Goal: Task Accomplishment & Management: Manage account settings

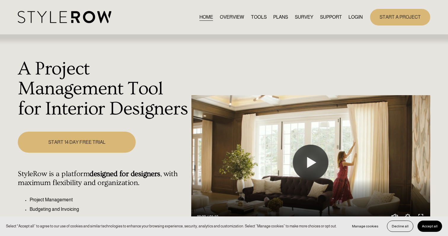
click at [355, 15] on link "LOGIN" at bounding box center [356, 17] width 14 height 8
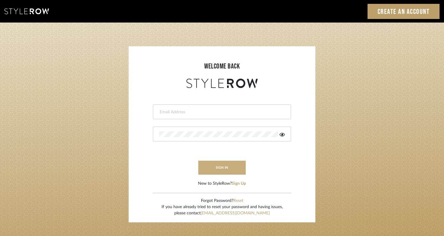
type input "rayeinteriordesign@gmail.com"
click at [227, 169] on button "sign in" at bounding box center [221, 168] width 47 height 14
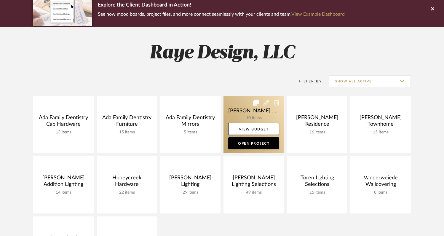
scroll to position [51, 0]
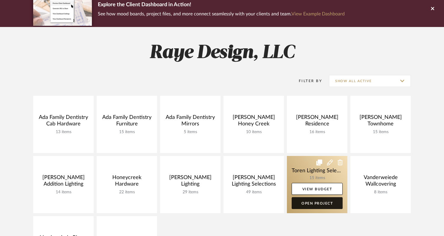
click at [307, 203] on link "Open Project" at bounding box center [317, 203] width 51 height 12
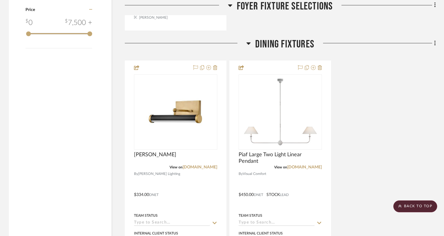
scroll to position [700, 0]
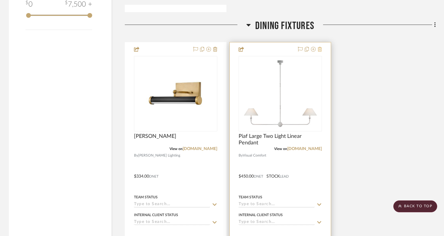
click at [321, 50] on icon at bounding box center [320, 49] width 4 height 5
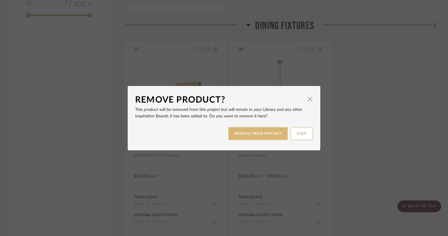
click at [269, 132] on button "REMOVE FROM PROJECT" at bounding box center [259, 133] width 60 height 13
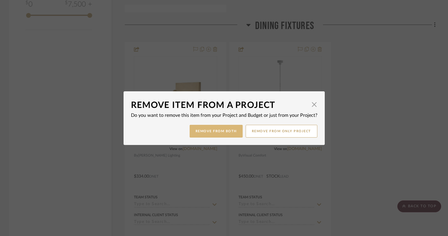
click at [227, 130] on button "Remove from Both" at bounding box center [216, 131] width 53 height 13
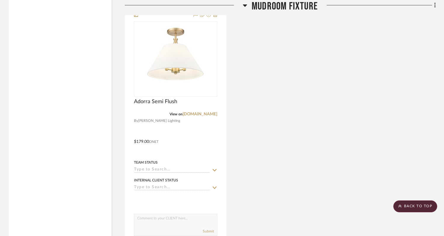
scroll to position [1269, 0]
